Goal: Task Accomplishment & Management: Use online tool/utility

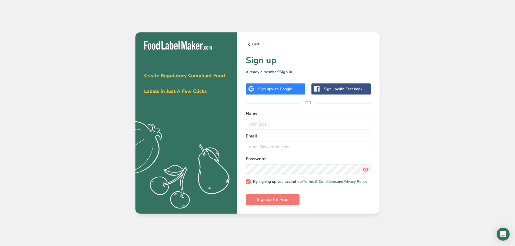
click at [274, 86] on span "with Google" at bounding box center [281, 88] width 21 height 5
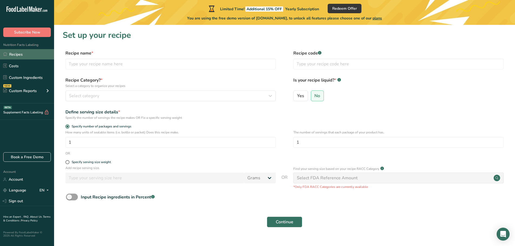
click at [15, 56] on link "Recipes" at bounding box center [27, 54] width 54 height 10
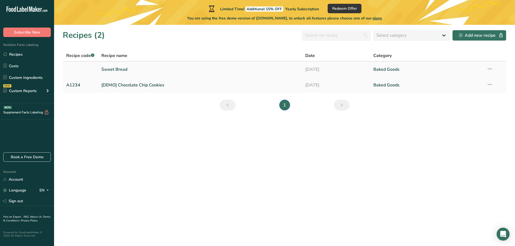
click at [109, 70] on link "Sweet Bread" at bounding box center [200, 69] width 198 height 11
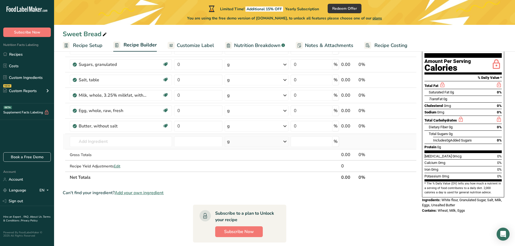
scroll to position [54, 0]
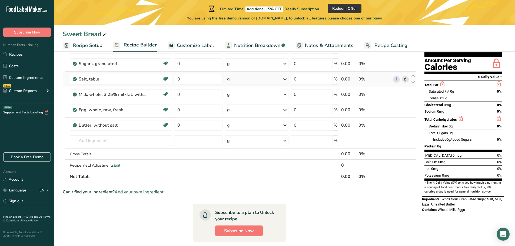
click at [405, 78] on icon at bounding box center [405, 79] width 4 height 6
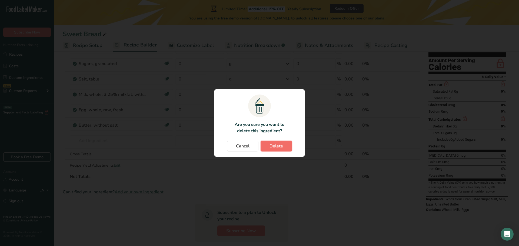
click at [282, 146] on span "Delete" at bounding box center [276, 146] width 14 height 6
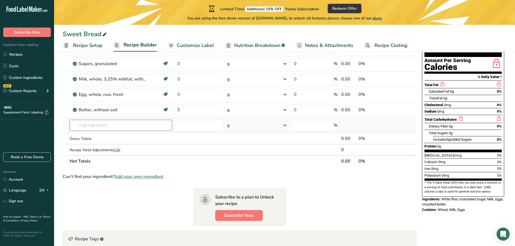
click at [97, 128] on input "text" at bounding box center [121, 125] width 102 height 11
type input "f"
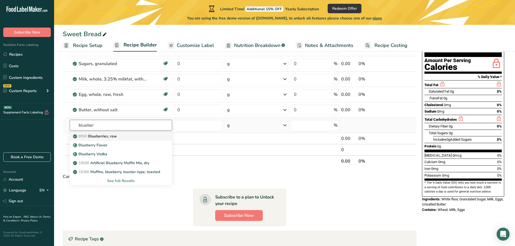
type input "blueber"
click at [112, 135] on p "9050 Blueberries, raw" at bounding box center [95, 137] width 43 height 6
type input "Blueberries, raw"
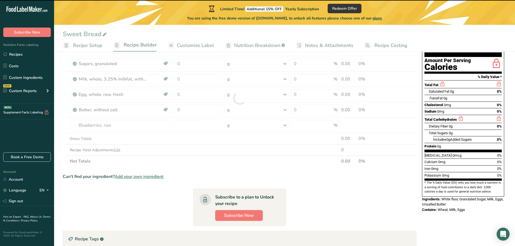
type input "0"
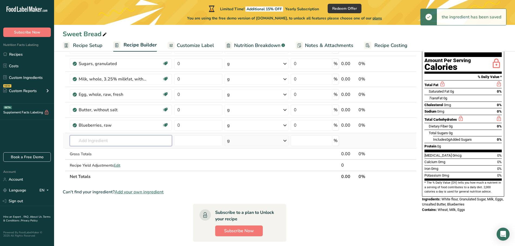
click at [130, 142] on input "text" at bounding box center [121, 140] width 102 height 11
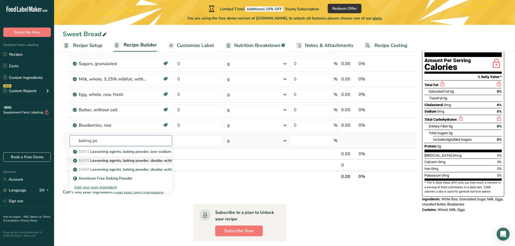
type input "baking po"
click at [118, 160] on p "18370 Leavening agents, baking powder, double-acting, straight phosphate" at bounding box center [141, 161] width 135 height 6
type input "Leavening agents, baking powder, double-acting, straight phosphate"
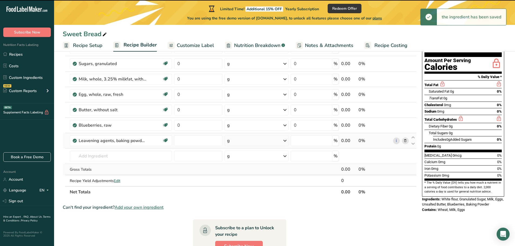
type input "0"
